Goal: Find specific page/section: Find specific page/section

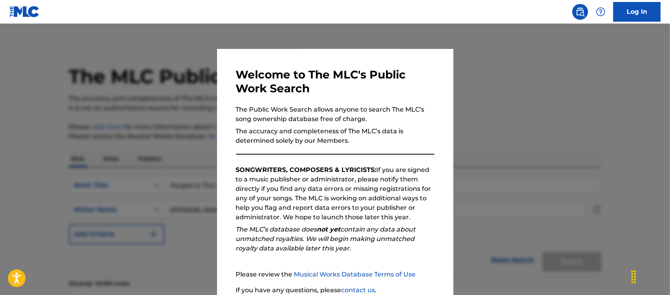
scroll to position [148, 0]
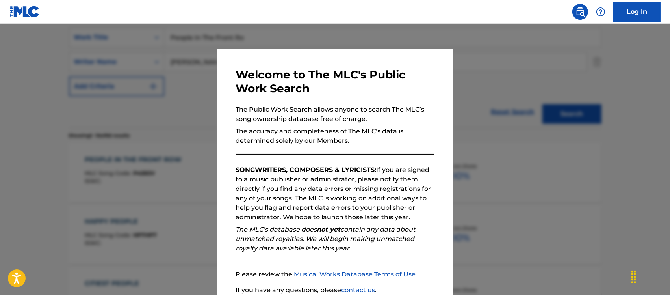
drag, startPoint x: 509, startPoint y: 78, endPoint x: 454, endPoint y: 131, distance: 76.6
click at [509, 77] on div at bounding box center [335, 171] width 670 height 295
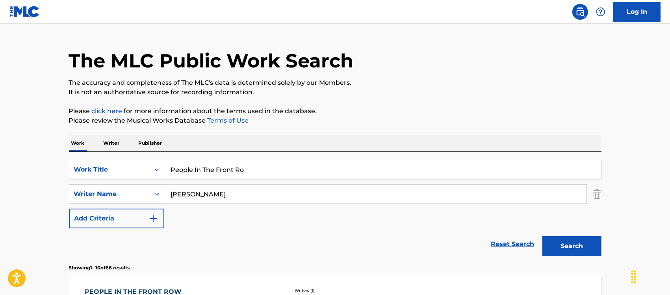
scroll to position [0, 0]
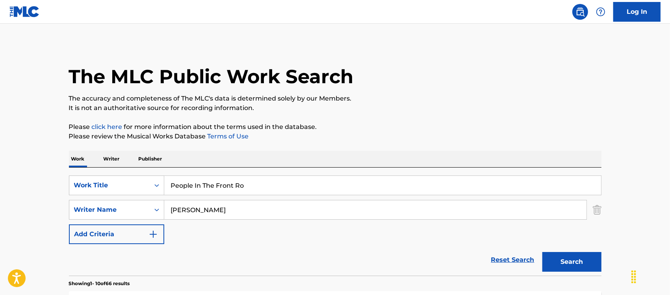
drag, startPoint x: 240, startPoint y: 184, endPoint x: 287, endPoint y: 164, distance: 50.6
click at [129, 184] on div "SearchWithCriteria2de294cf-e0f0-40b0-90a5-99750140d751 Work Title People In The…" at bounding box center [335, 185] width 533 height 20
paste input "Are Strange"
type input "People Are Strange"
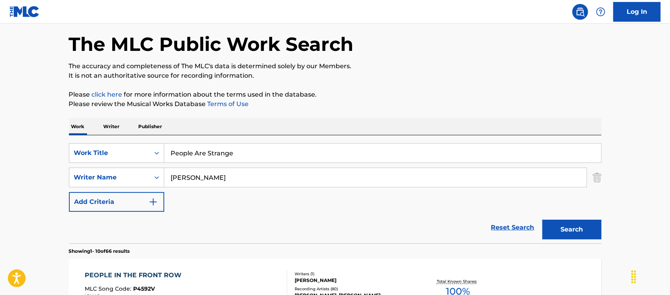
scroll to position [49, 0]
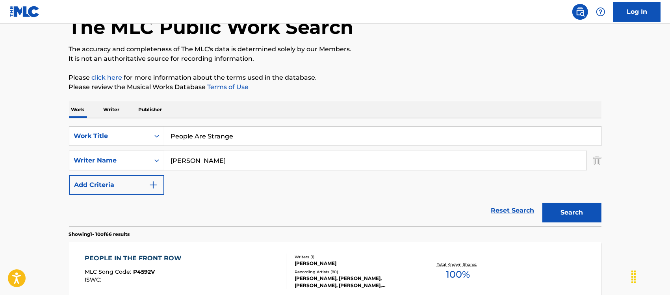
drag, startPoint x: 156, startPoint y: 159, endPoint x: 135, endPoint y: 160, distance: 20.9
click at [135, 160] on div "SearchWithCriteriaa90e982a-9a72-4706-851e-d7fe096aecf2 Writer Name [PERSON_NAME]" at bounding box center [335, 160] width 533 height 20
paste input "[PERSON_NAME]"
type input "[PERSON_NAME]"
click at [562, 211] on button "Search" at bounding box center [571, 212] width 59 height 20
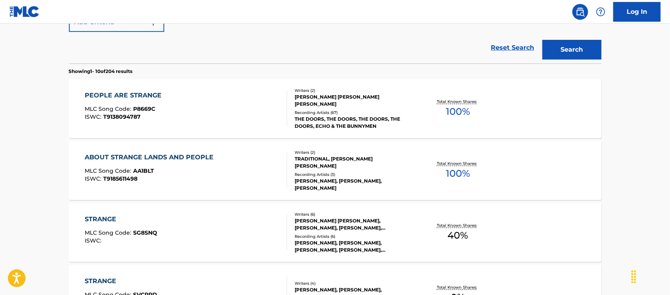
scroll to position [197, 0]
